Goal: Obtain resource: Obtain resource

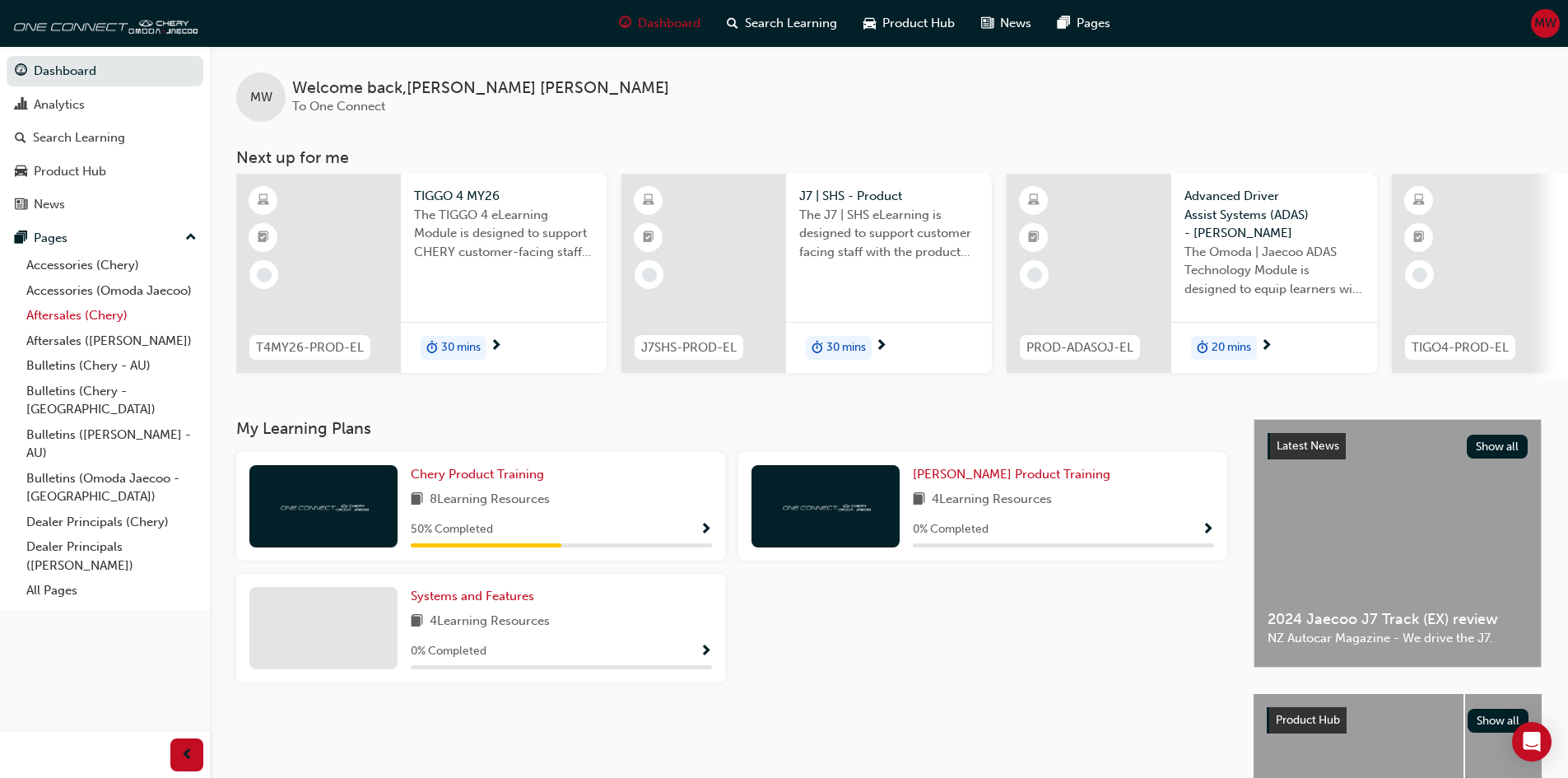
click at [78, 319] on link "Aftersales (Chery)" at bounding box center [111, 316] width 184 height 25
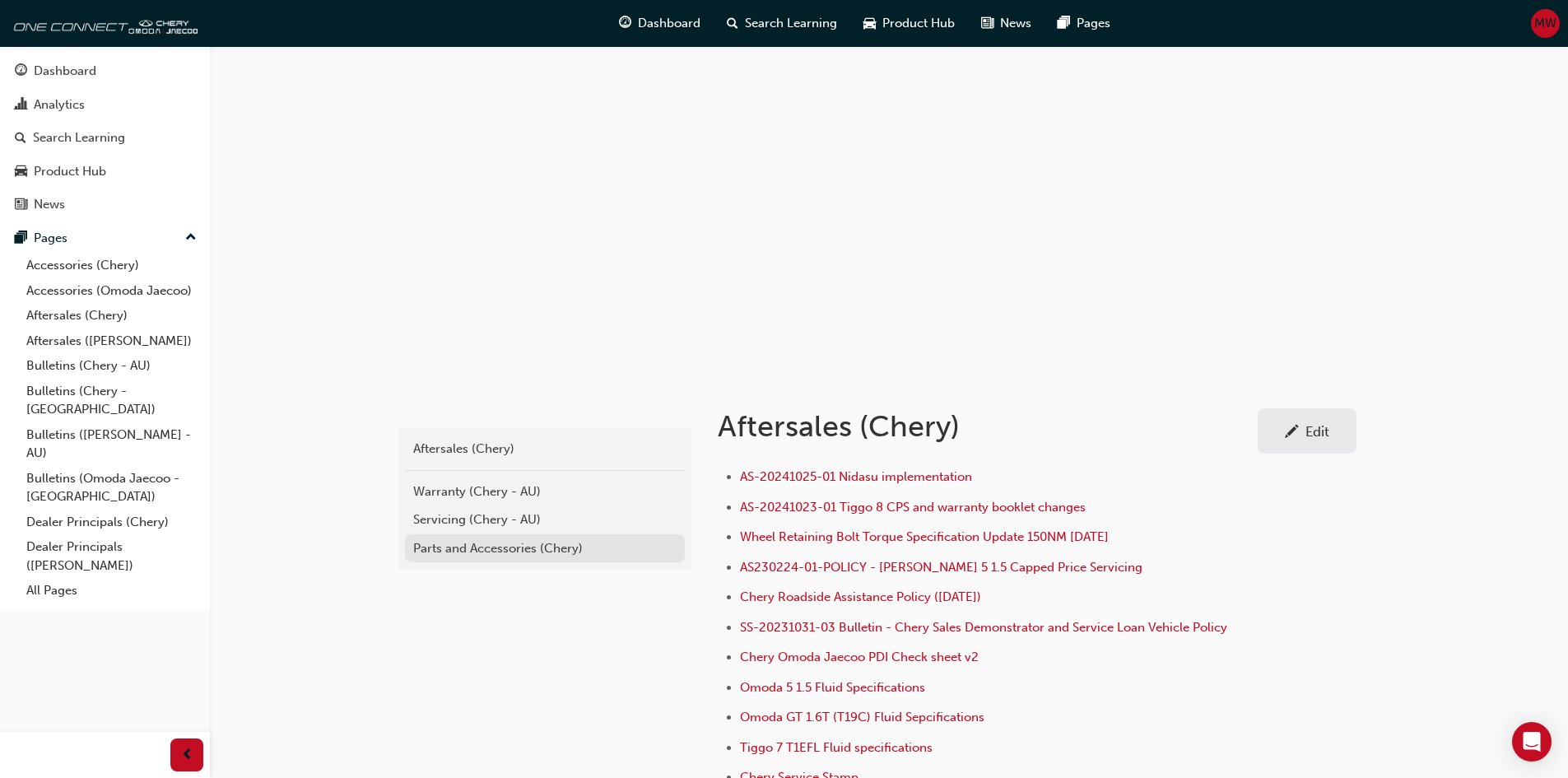
click at [481, 548] on div "Parts and Accessories (Chery)" at bounding box center [545, 549] width 264 height 19
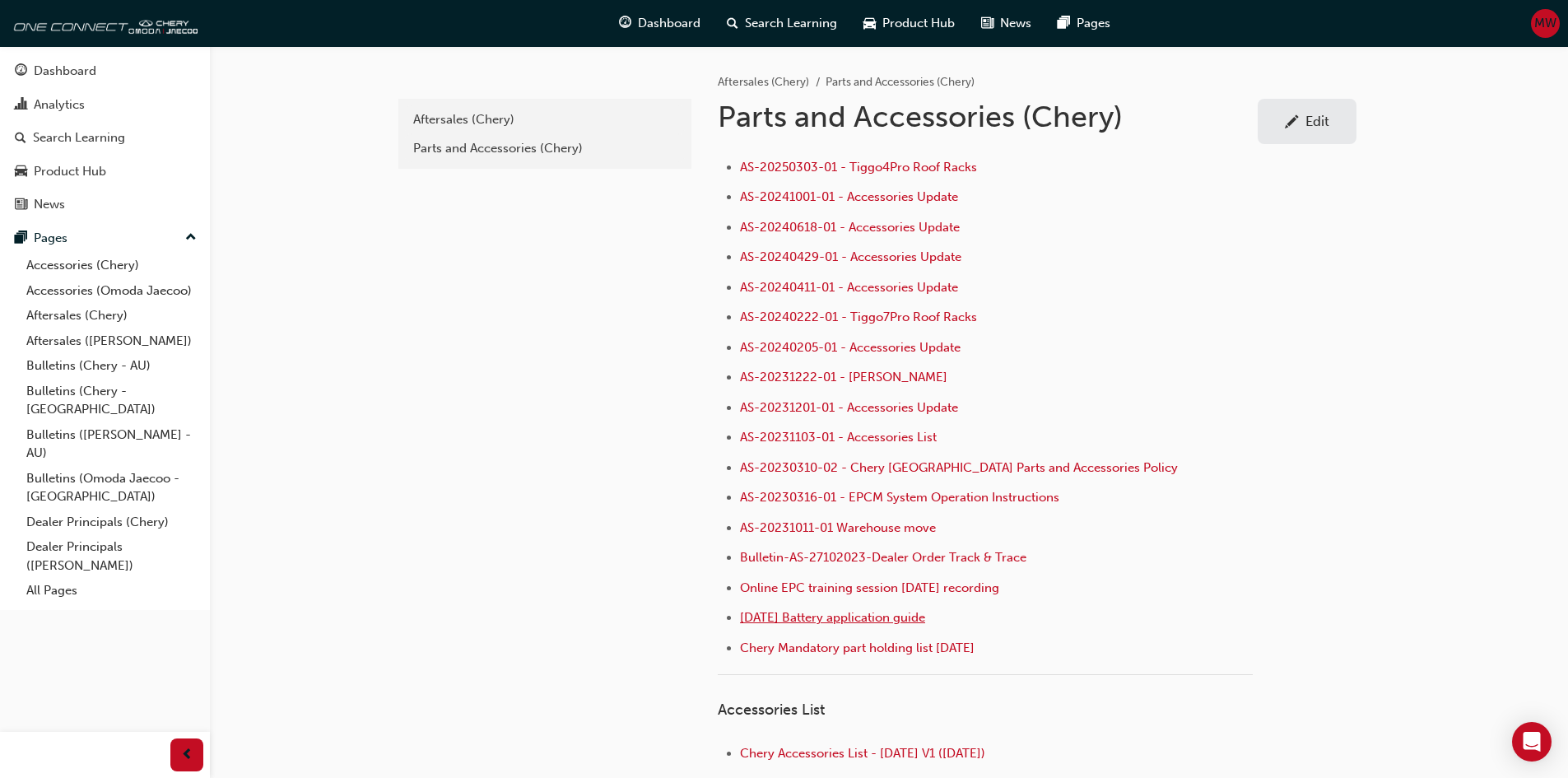
click at [849, 620] on span "[DATE] Battery application guide" at bounding box center [833, 617] width 185 height 14
